Goal: Navigation & Orientation: Find specific page/section

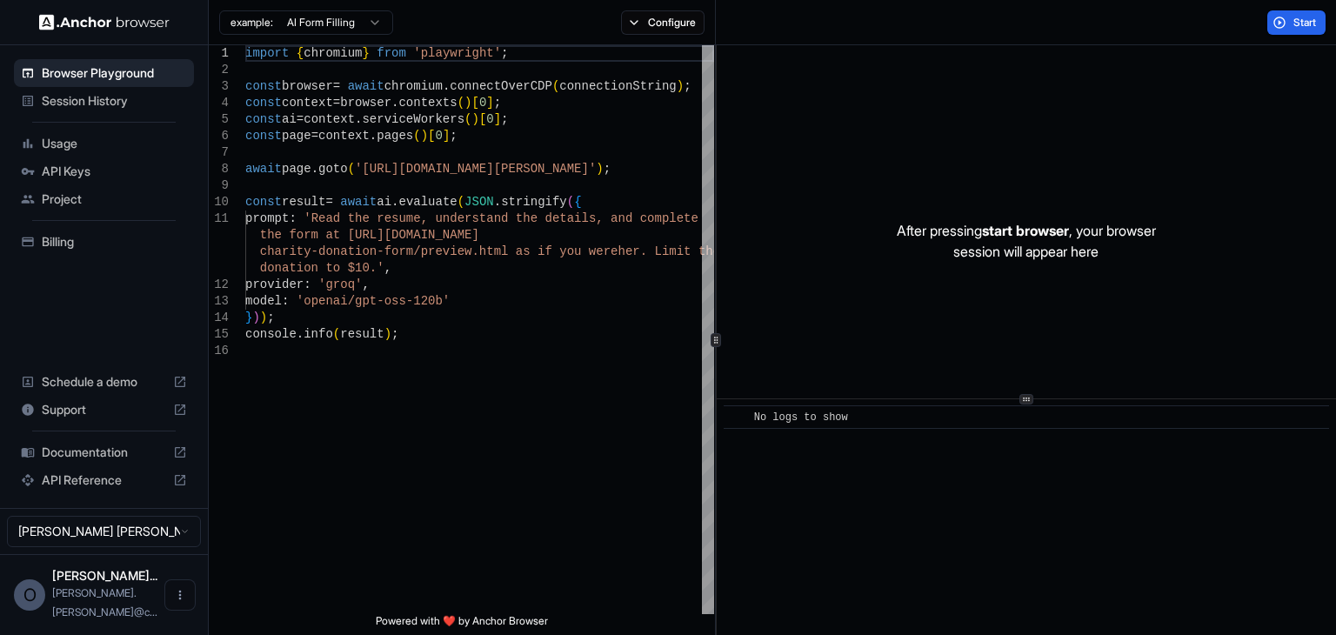
click at [110, 100] on span "Session History" at bounding box center [114, 100] width 145 height 17
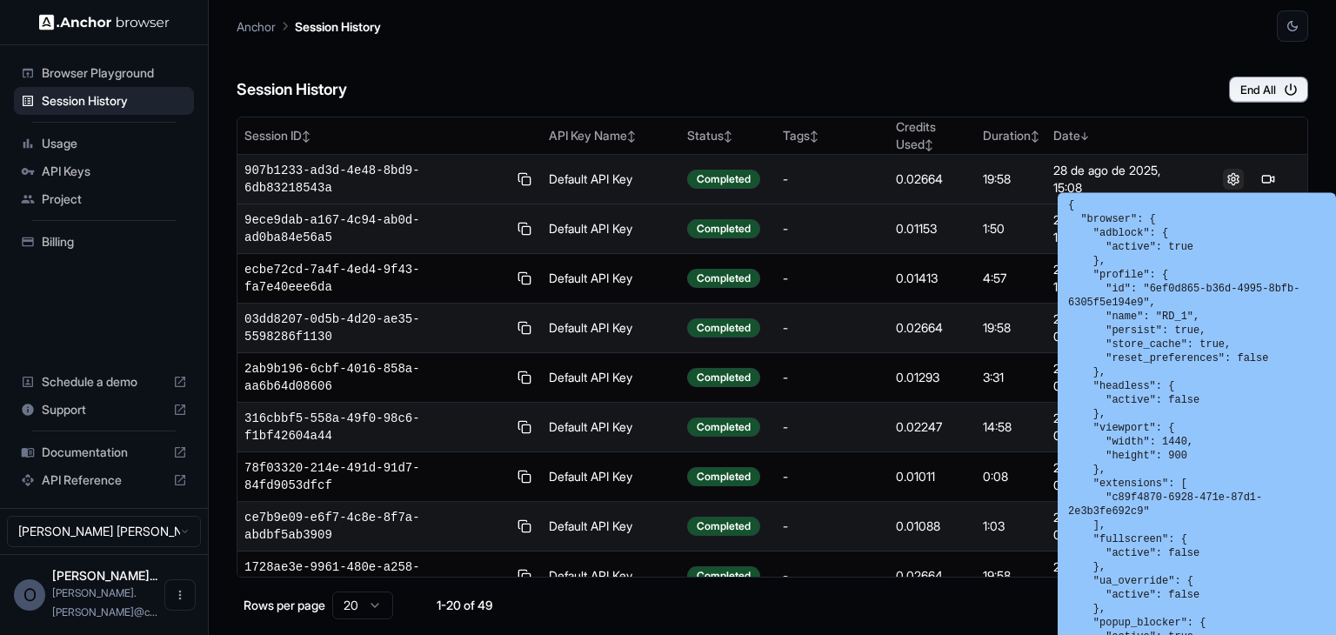
click at [1223, 180] on button at bounding box center [1233, 179] width 21 height 21
